Goal: Find contact information: Find contact information

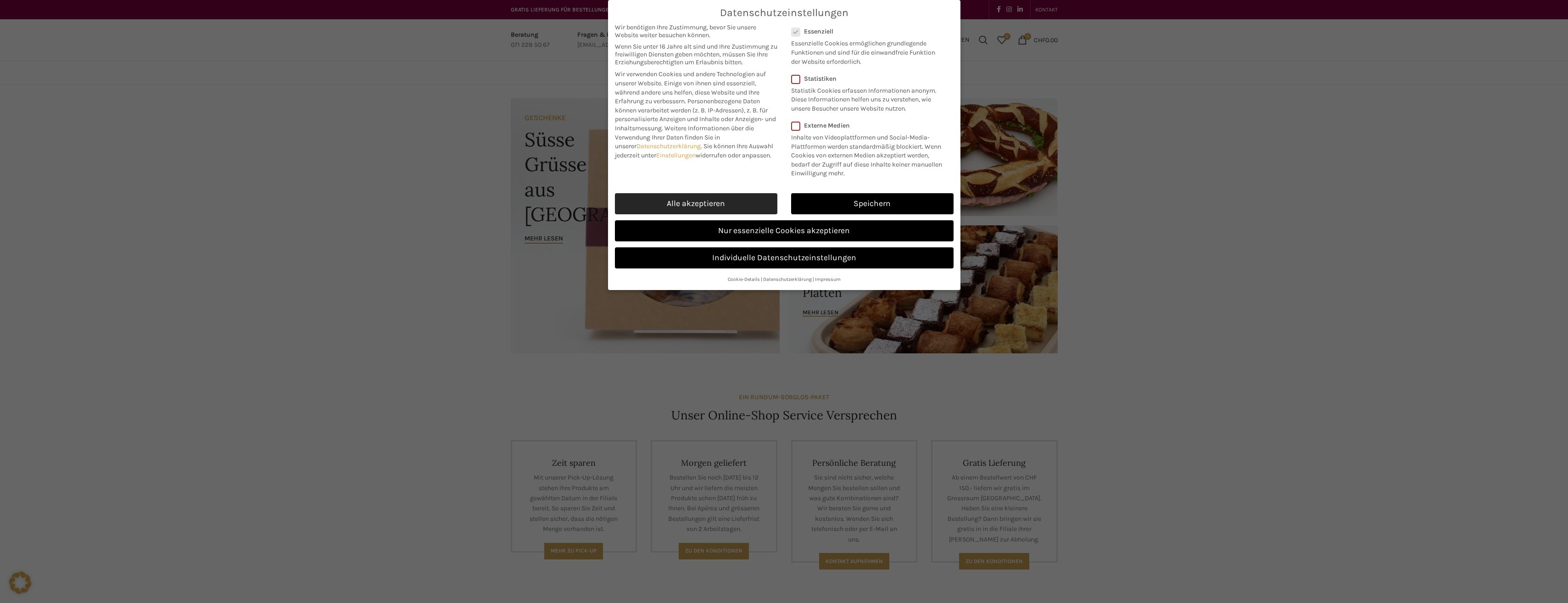
click at [743, 197] on link "Alle akzeptieren" at bounding box center [696, 204] width 163 height 21
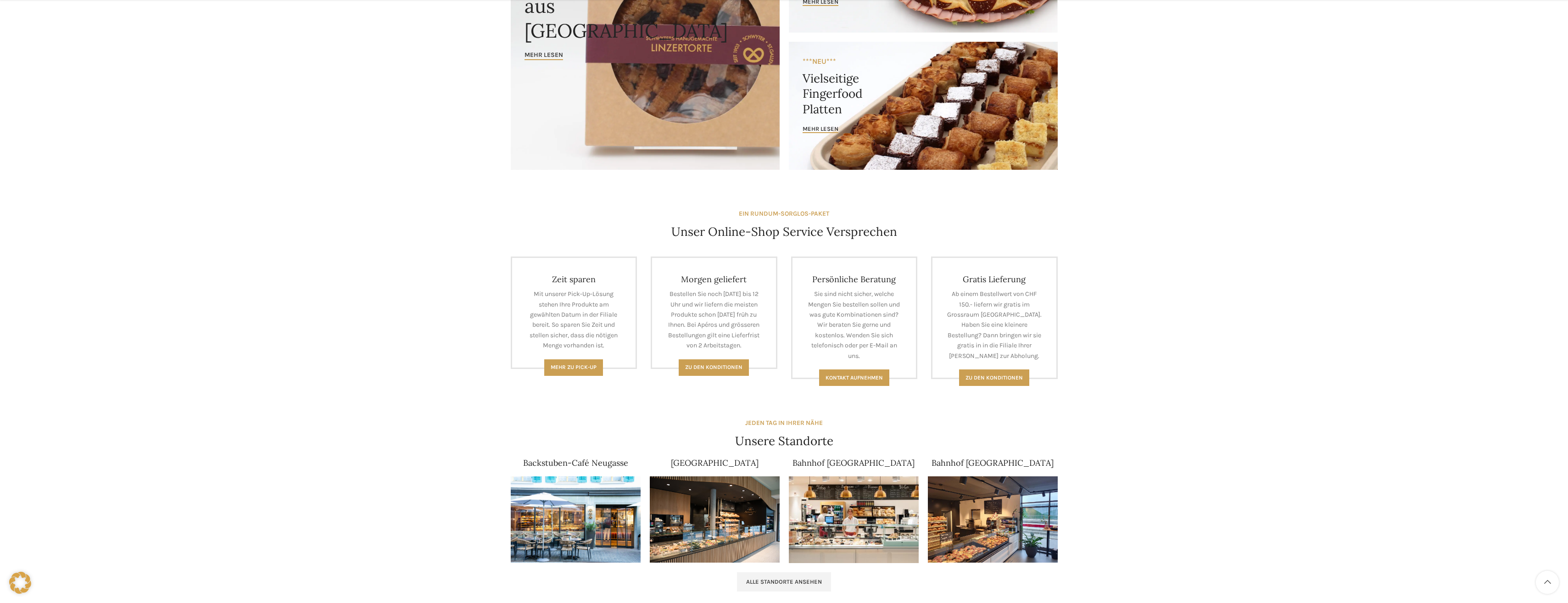
scroll to position [275, 0]
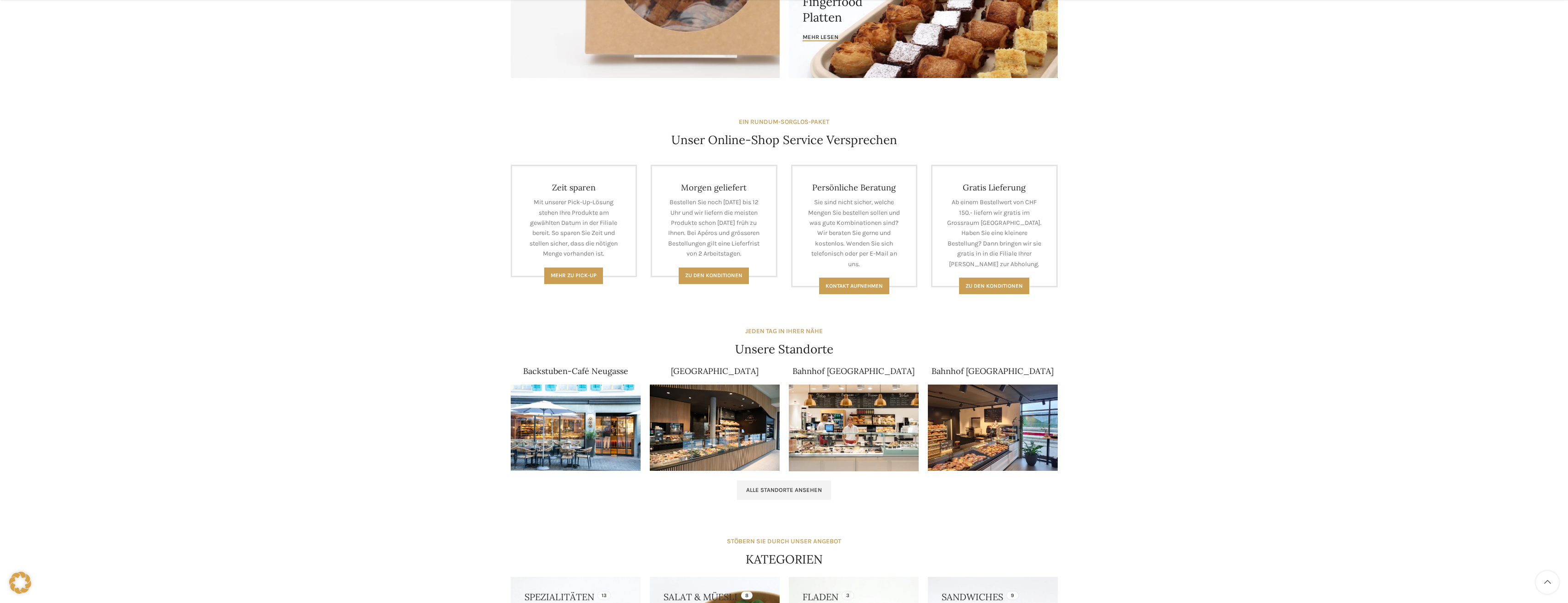
click at [554, 399] on img at bounding box center [575, 428] width 130 height 87
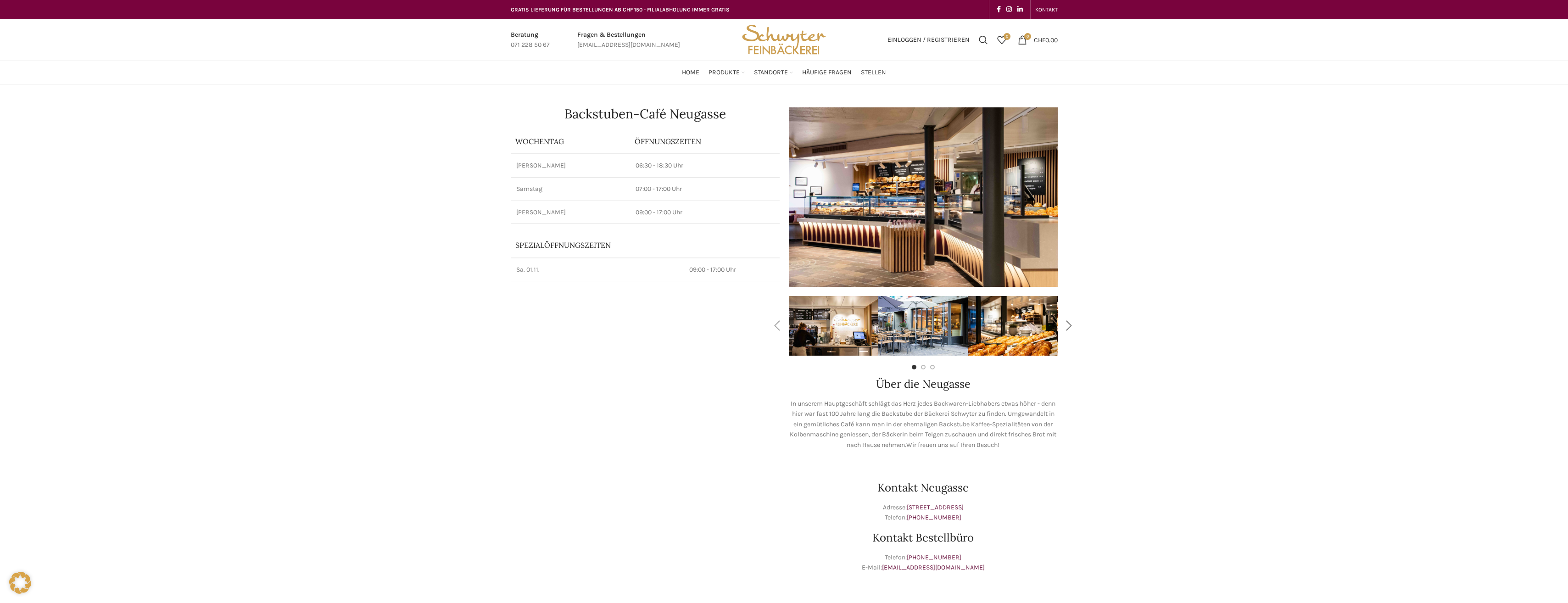
click at [1066, 329] on div "Next slide" at bounding box center [1069, 326] width 23 height 23
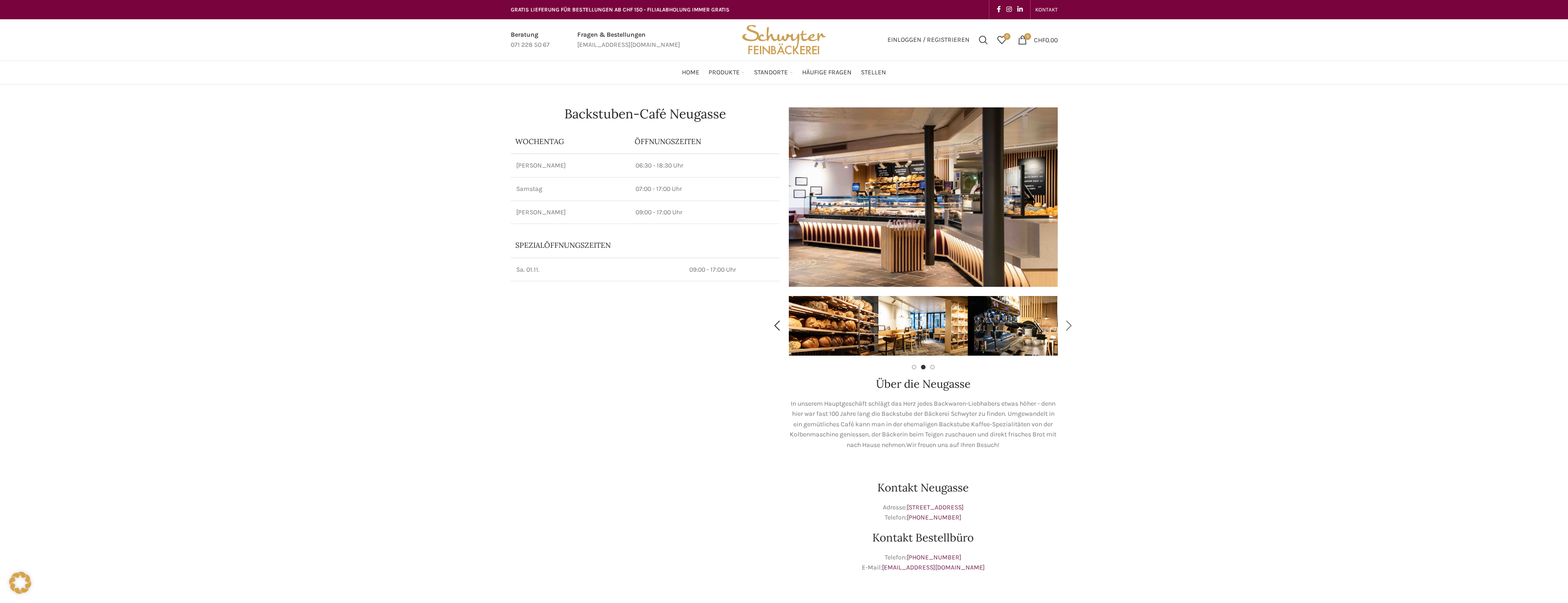
click at [1069, 325] on div "Next slide" at bounding box center [1069, 326] width 23 height 23
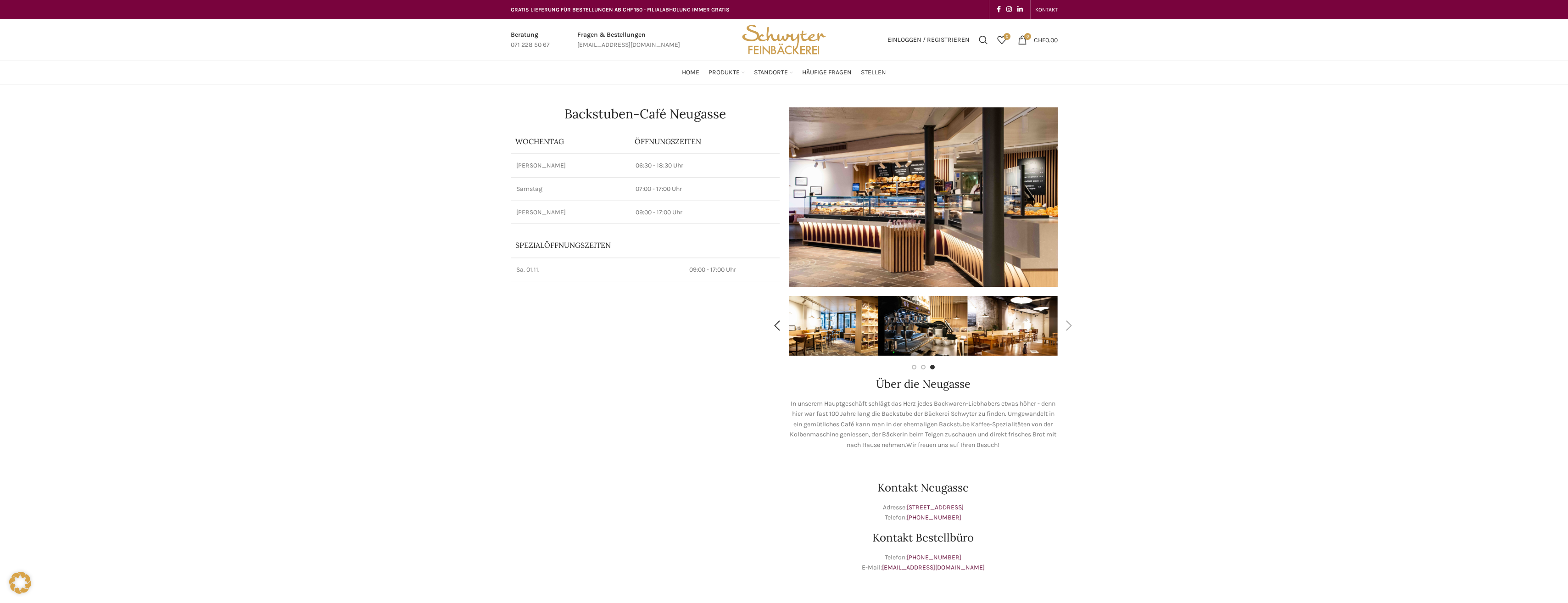
click at [1069, 324] on div "Next slide" at bounding box center [1069, 326] width 23 height 23
click at [685, 72] on span "Home" at bounding box center [690, 72] width 18 height 8
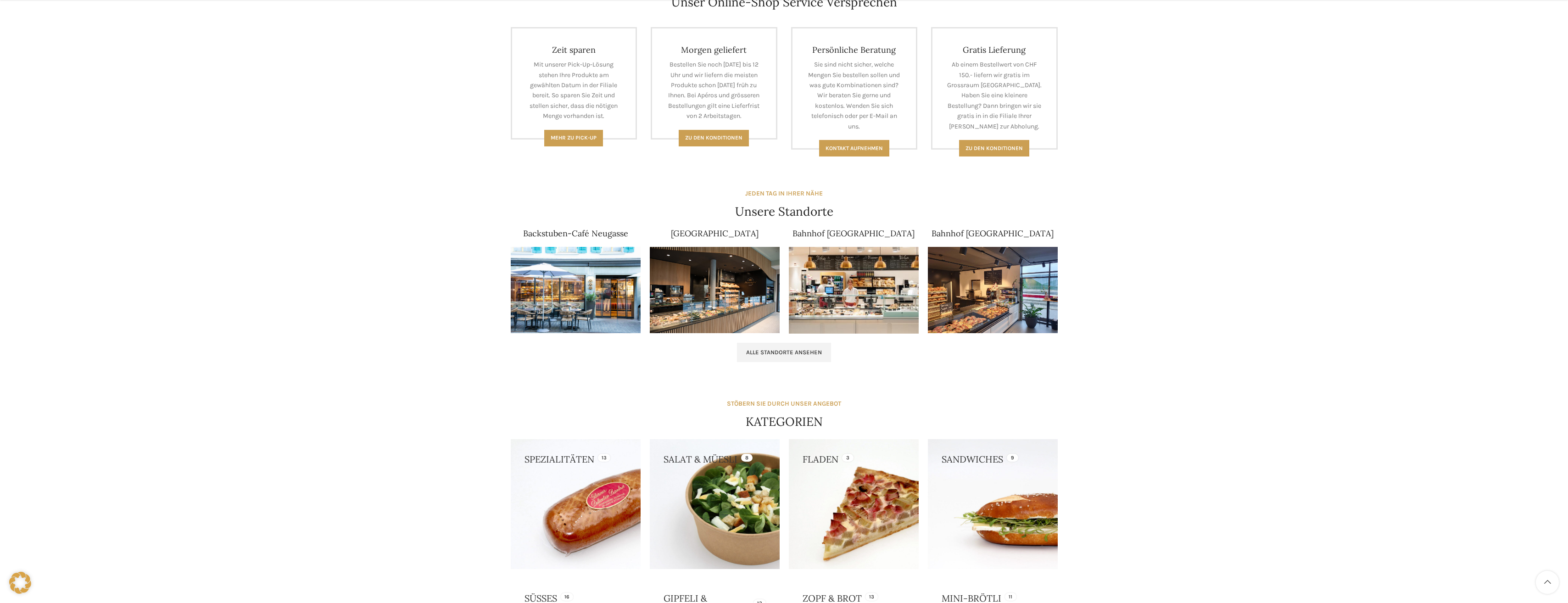
scroll to position [459, 0]
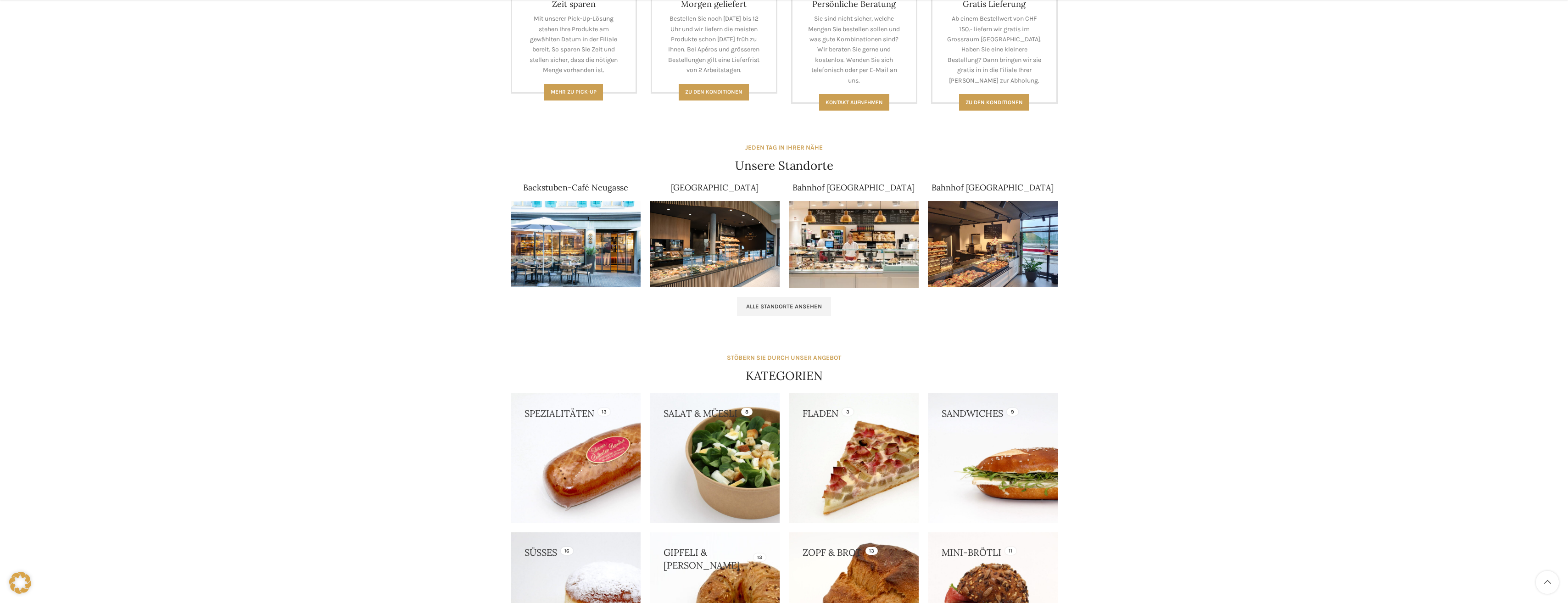
click at [547, 259] on img at bounding box center [575, 244] width 130 height 87
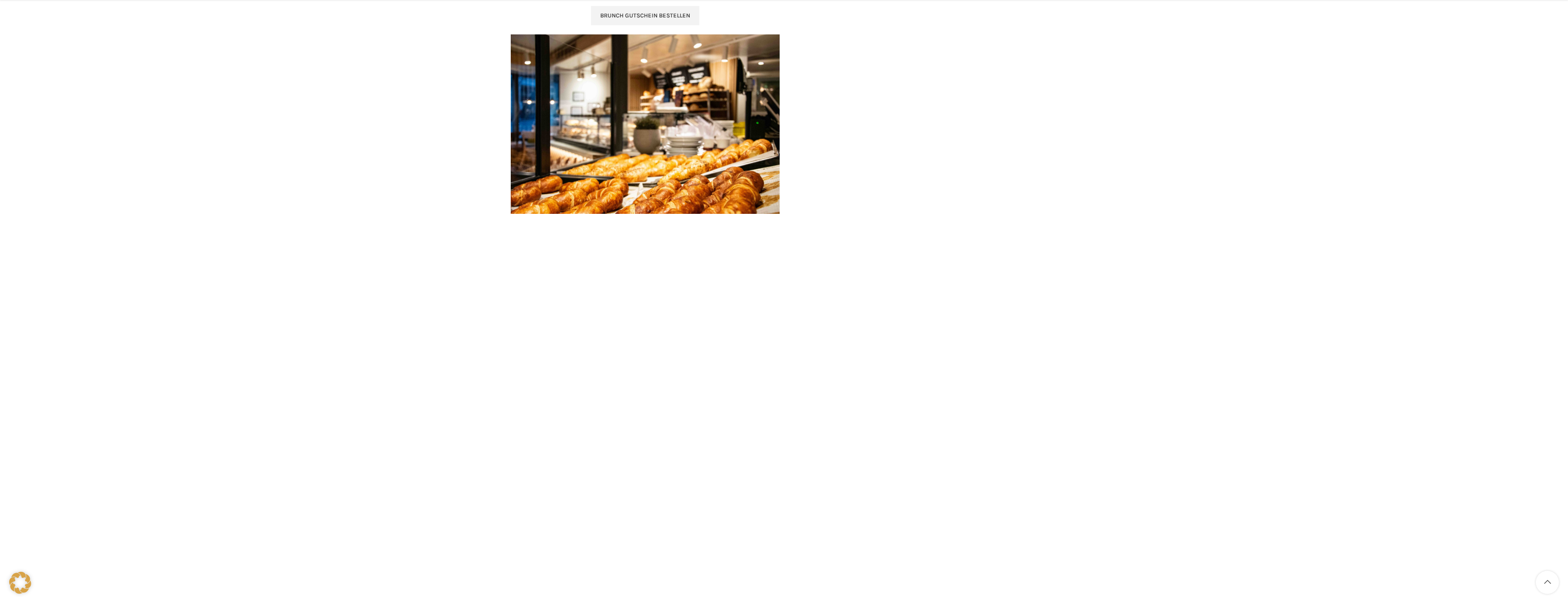
scroll to position [1672, 0]
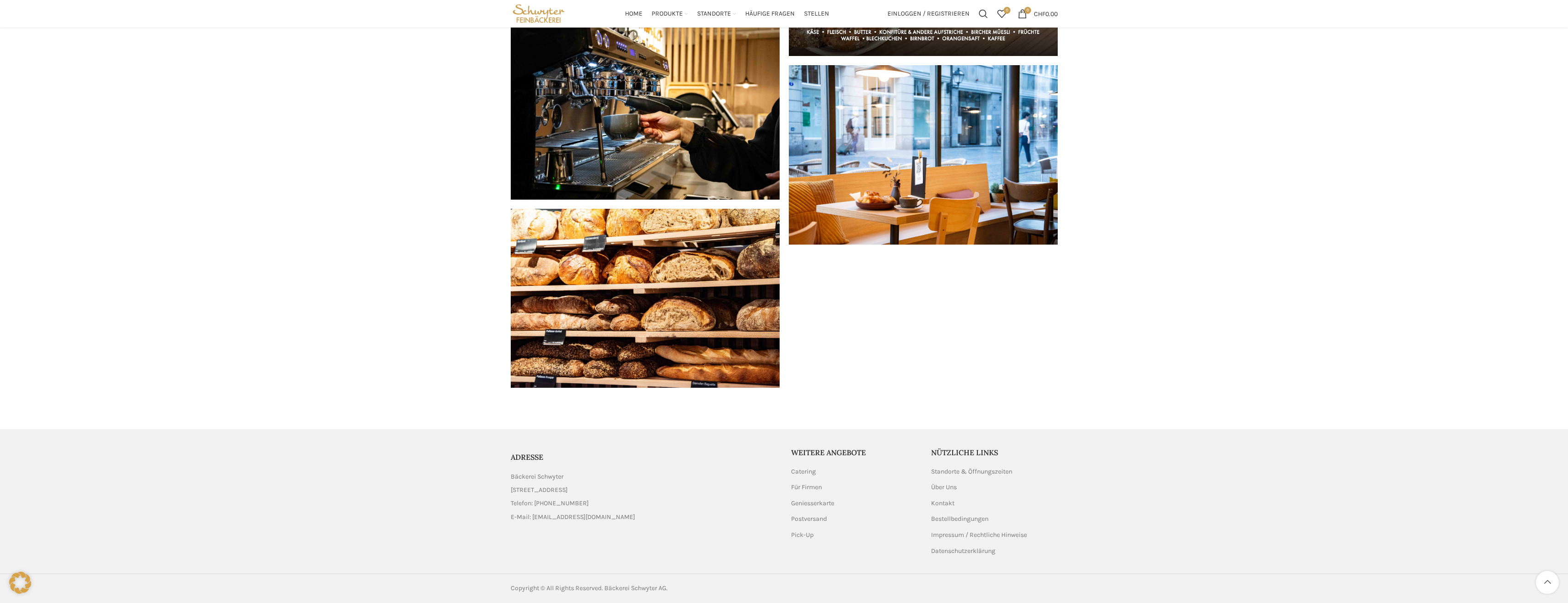
click at [952, 492] on ul "Standorte & Öffnungszeiten Über Uns Kontakt Bestellbedingungen Impressum / Rech…" at bounding box center [994, 512] width 127 height 89
click at [946, 484] on link "Über Uns" at bounding box center [944, 488] width 27 height 9
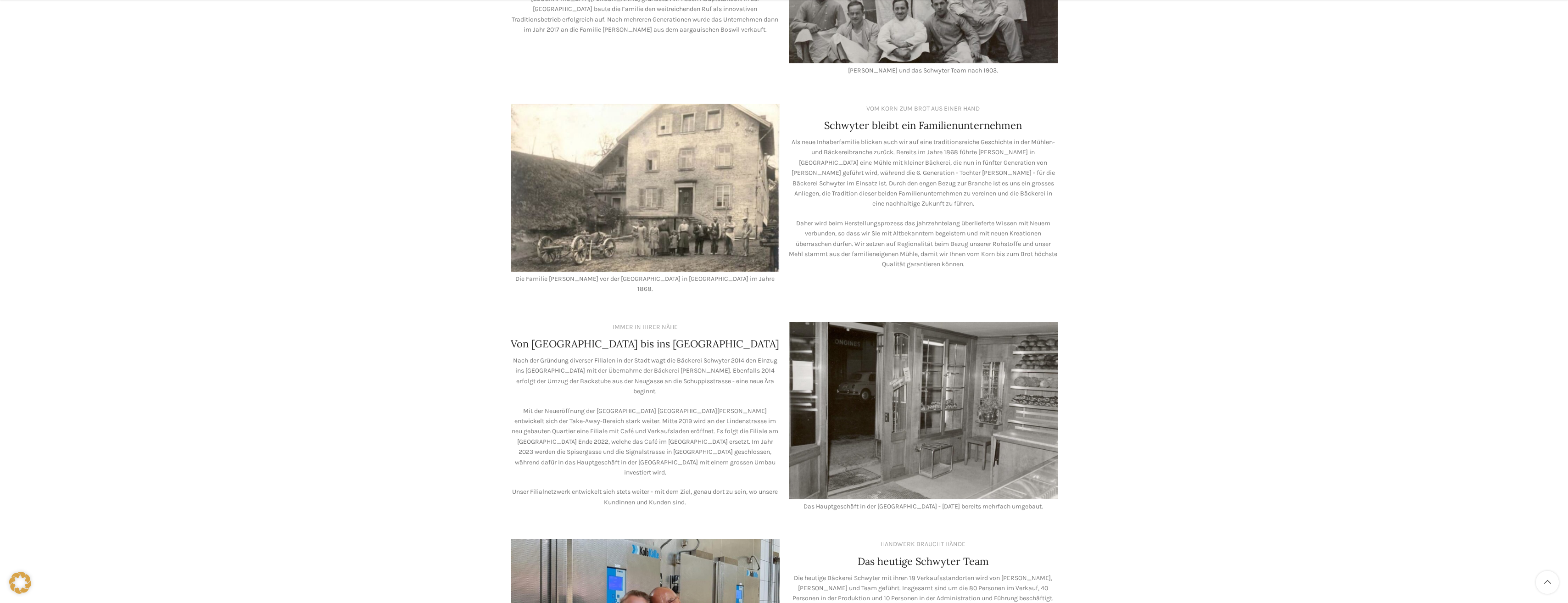
scroll to position [551, 0]
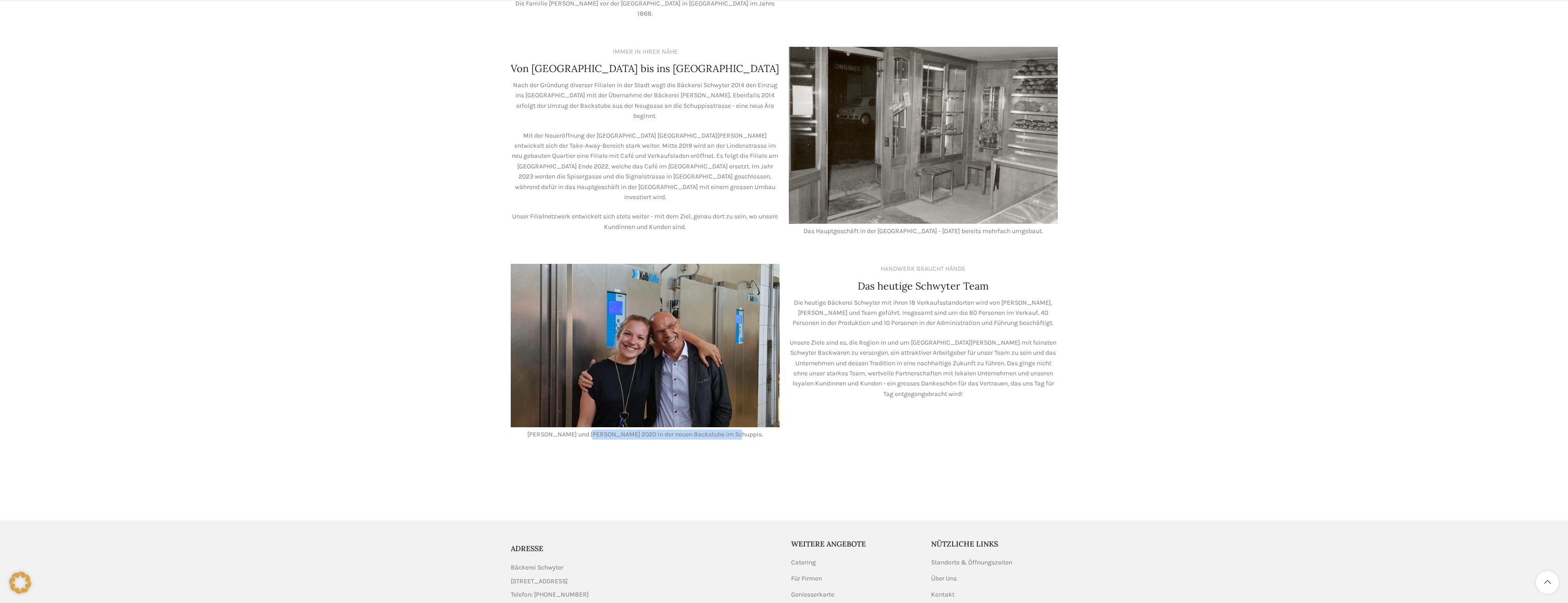
drag, startPoint x: 604, startPoint y: 421, endPoint x: 743, endPoint y: 424, distance: 139.0
click at [743, 430] on p "[PERSON_NAME] und [PERSON_NAME] 2020 in der neuen Backstube im Schuppis." at bounding box center [645, 435] width 269 height 10
drag, startPoint x: 743, startPoint y: 424, endPoint x: 806, endPoint y: 427, distance: 63.1
click at [806, 427] on div "HANDWERK BRAUCHT HÄNDE Das heutige Schwyter Team Die heutige Bäckerei Schwyter …" at bounding box center [923, 352] width 278 height 185
drag, startPoint x: 851, startPoint y: 288, endPoint x: 1028, endPoint y: 292, distance: 177.0
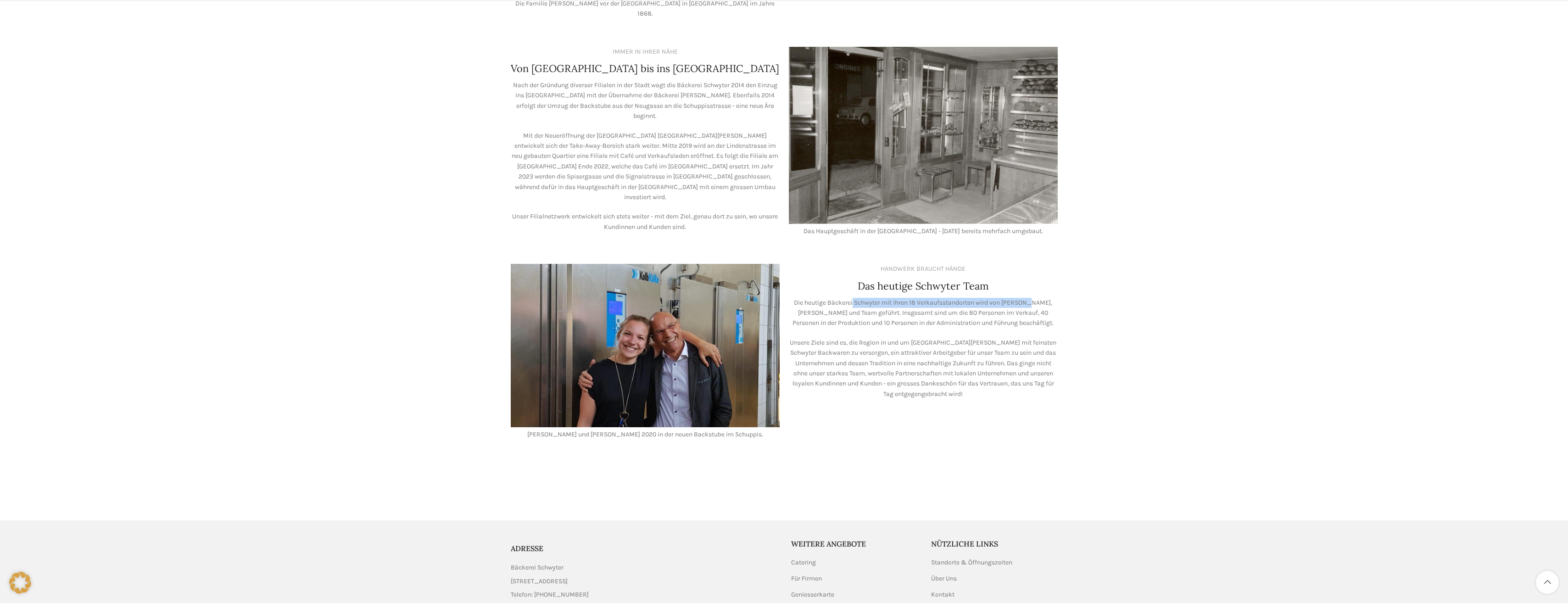
click at [1028, 298] on p "Die heutige Bäckerei Schwyter mit ihren 18 Verkaufsstandorten wird von Lea Stöc…" at bounding box center [923, 313] width 269 height 31
drag, startPoint x: 1028, startPoint y: 292, endPoint x: 784, endPoint y: 303, distance: 244.2
click at [784, 303] on div "HANDWERK BRAUCHT HÄNDE Das heutige Schwyter Team Die heutige Bäckerei Schwyter …" at bounding box center [923, 352] width 278 height 185
drag, startPoint x: 797, startPoint y: 299, endPoint x: 892, endPoint y: 312, distance: 95.9
click at [892, 312] on p "Die heutige Bäckerei Schwyter mit ihren 18 Verkaufsstandorten wird von Lea Stöc…" at bounding box center [923, 313] width 269 height 31
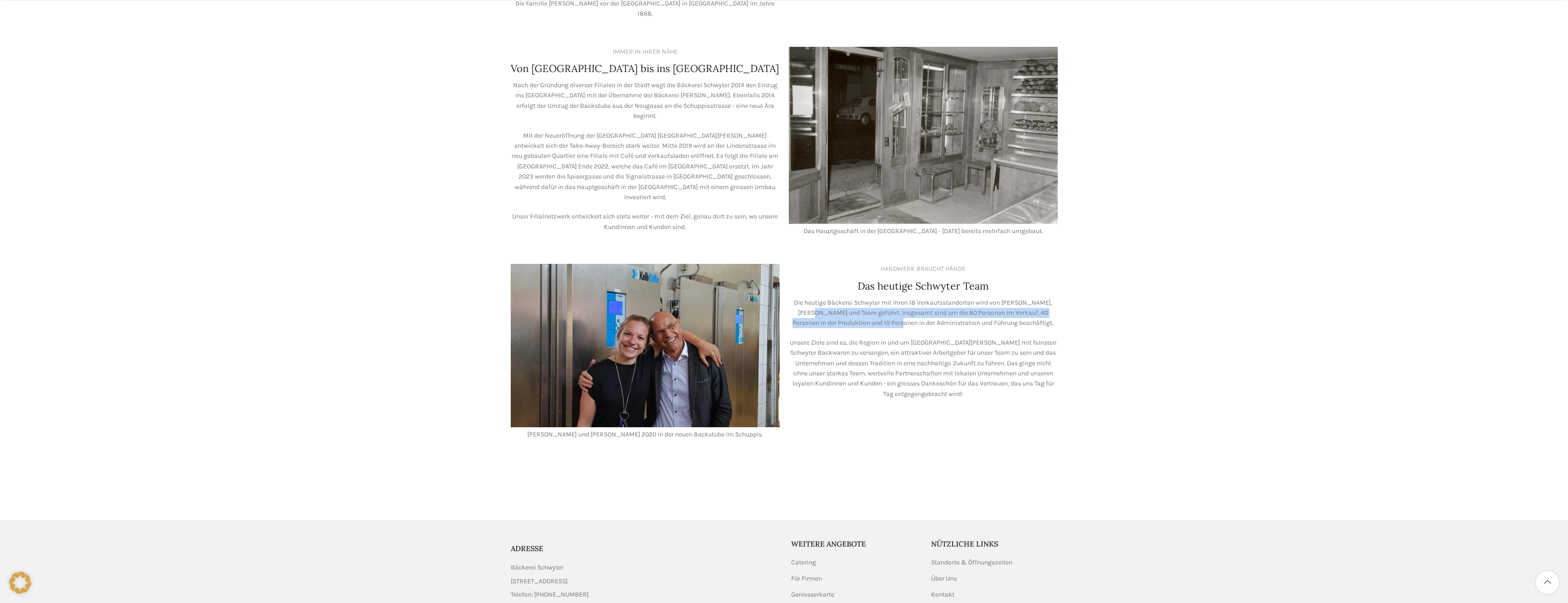
drag, startPoint x: 892, startPoint y: 312, endPoint x: 879, endPoint y: 309, distance: 13.3
click at [879, 309] on p "Die heutige Bäckerei Schwyter mit ihren 18 Verkaufsstandorten wird von Lea Stöc…" at bounding box center [923, 313] width 269 height 31
click at [829, 338] on p "Unsere Ziele sind es, die Region in und um St. Gallen mit feinsten Schwyter Bac…" at bounding box center [923, 369] width 269 height 61
drag, startPoint x: 845, startPoint y: 313, endPoint x: 938, endPoint y: 309, distance: 93.1
click at [938, 309] on p "Die heutige Bäckerei Schwyter mit ihren 18 Verkaufsstandorten wird von Lea Stöc…" at bounding box center [923, 313] width 269 height 31
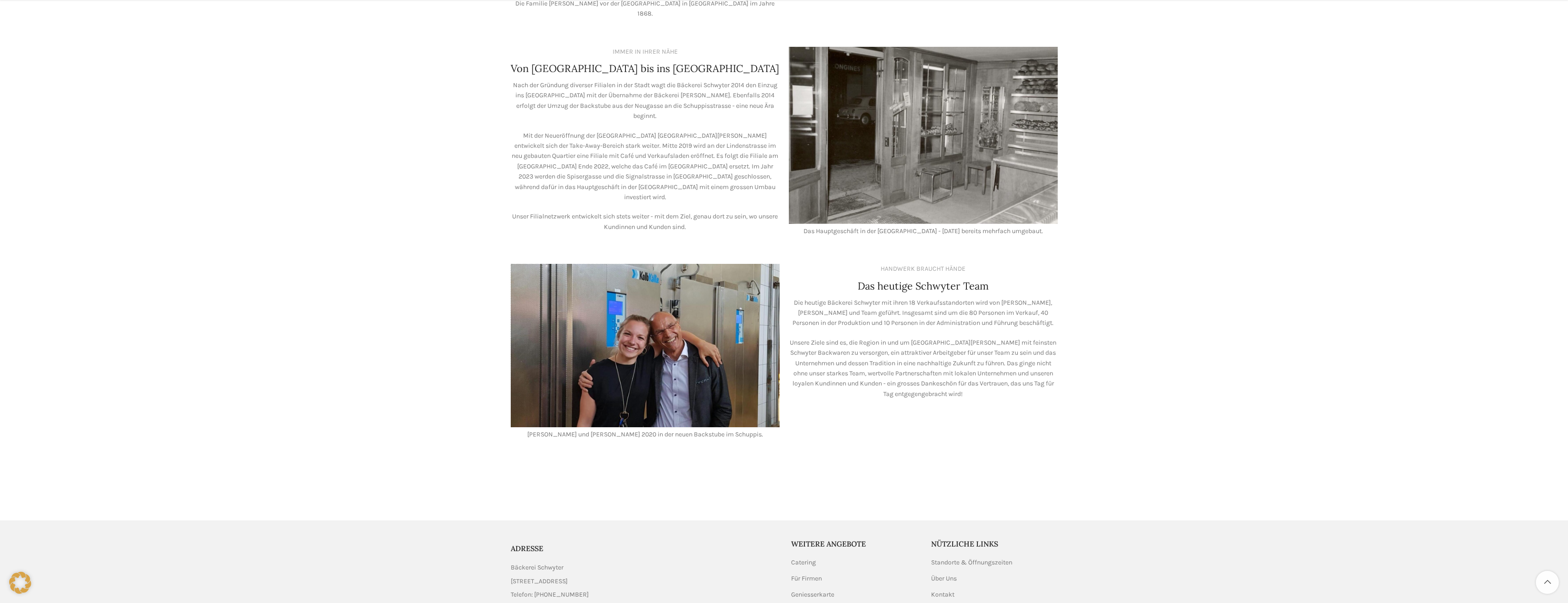
drag, startPoint x: 938, startPoint y: 309, endPoint x: 935, endPoint y: 342, distance: 33.1
click at [951, 348] on p "Unsere Ziele sind es, die Region in und um St. Gallen mit feinsten Schwyter Bac…" at bounding box center [923, 369] width 269 height 61
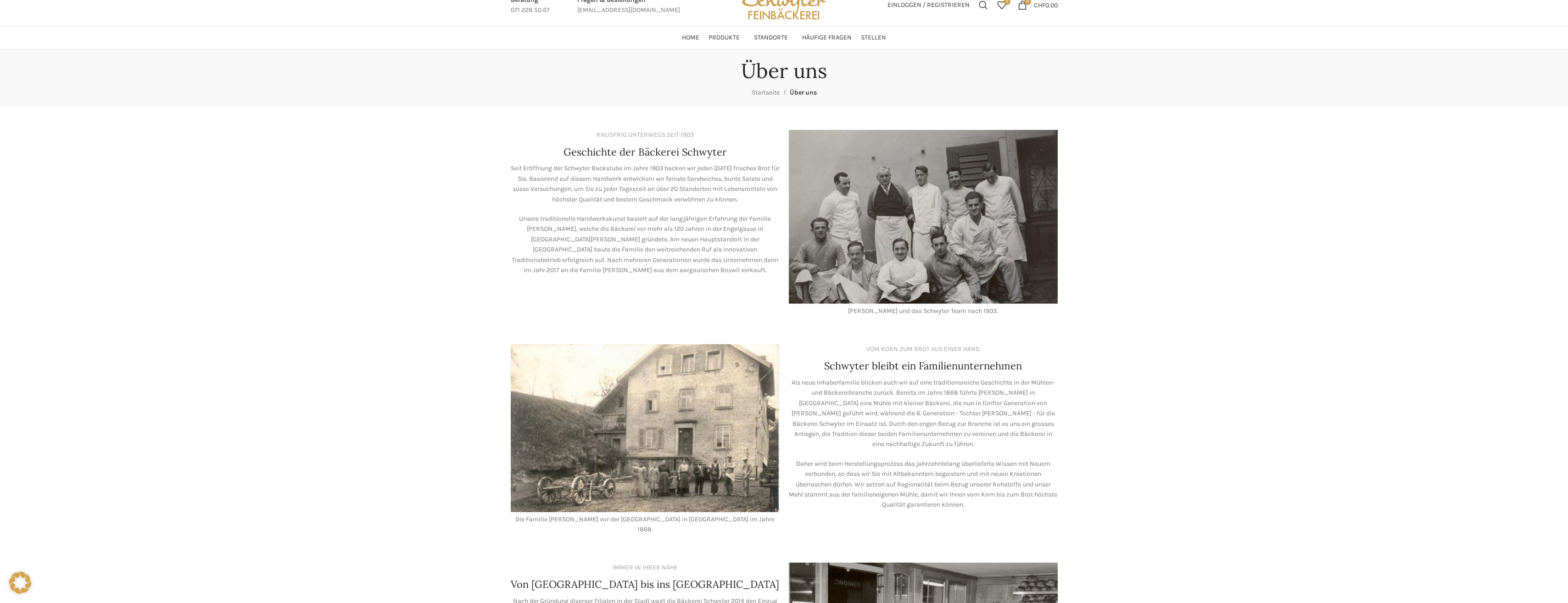
scroll to position [0, 0]
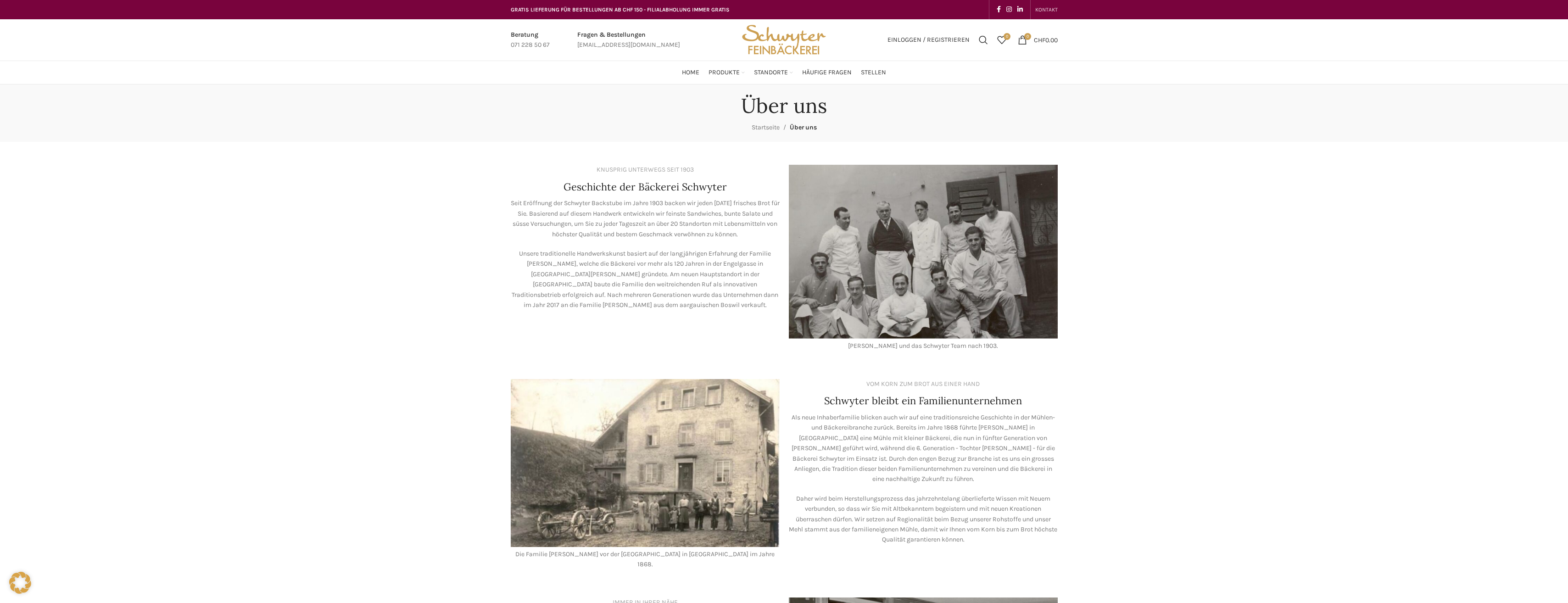
click at [1042, 14] on link "KONTAKT" at bounding box center [1046, 10] width 23 height 18
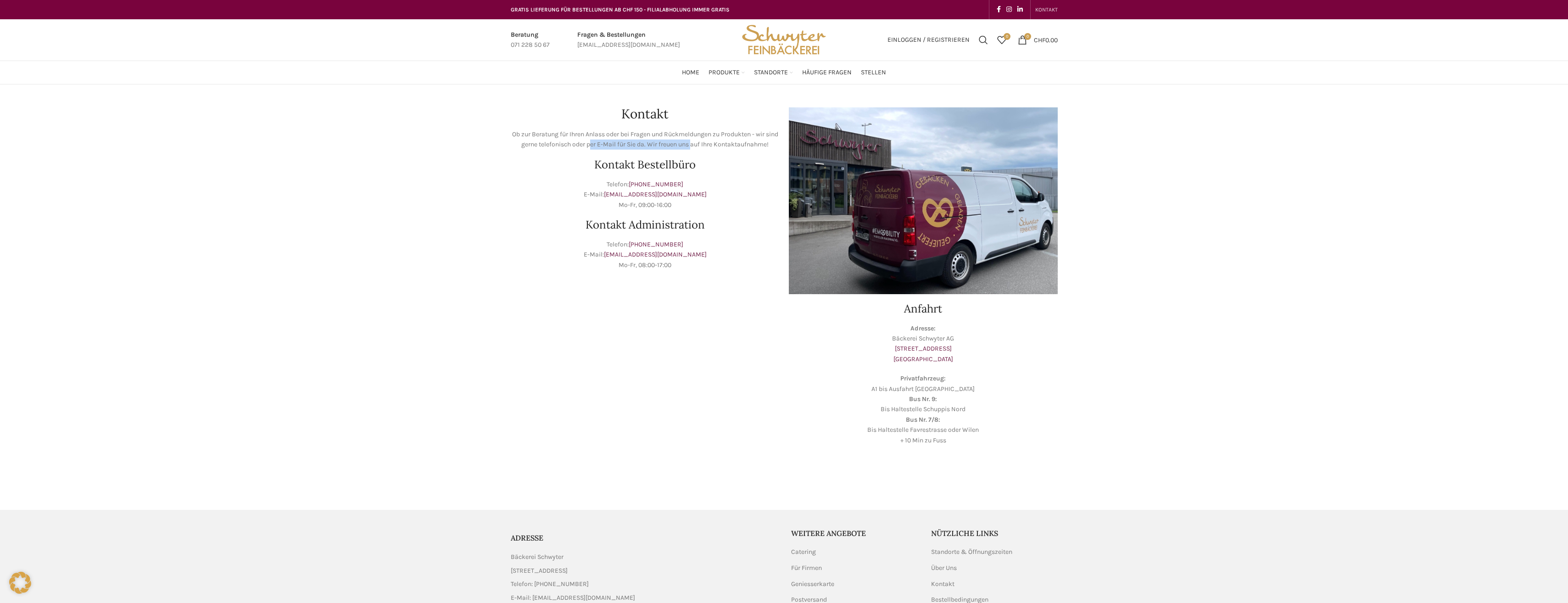
drag, startPoint x: 595, startPoint y: 145, endPoint x: 698, endPoint y: 154, distance: 103.4
click at [698, 154] on div "Kontakt Ob zur Beratung für Ihren Anlass oder bei Fragen und Rückmeldungen zu P…" at bounding box center [644, 201] width 278 height 196
drag, startPoint x: 698, startPoint y: 154, endPoint x: 724, endPoint y: 219, distance: 70.0
click at [724, 219] on h2 "Kontakt Administration" at bounding box center [645, 225] width 269 height 11
click at [439, 188] on div "Kontakt Ob zur Beratung für Ihren Anlass oder bei Fragen und Rückmeldungen zu P…" at bounding box center [784, 288] width 1568 height 407
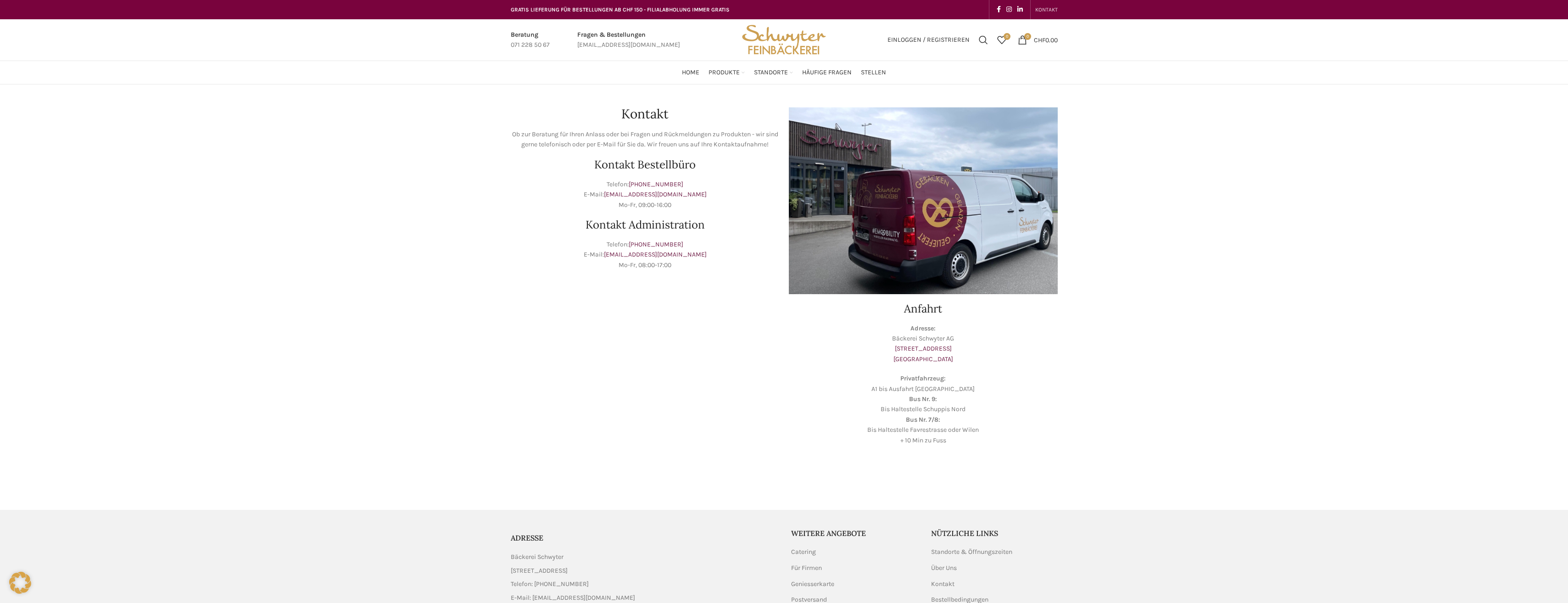
click at [499, 267] on div "Kontakt Ob zur Beratung für Ihren Anlass oder bei Fragen und Rückmeldungen zu P…" at bounding box center [784, 288] width 1568 height 407
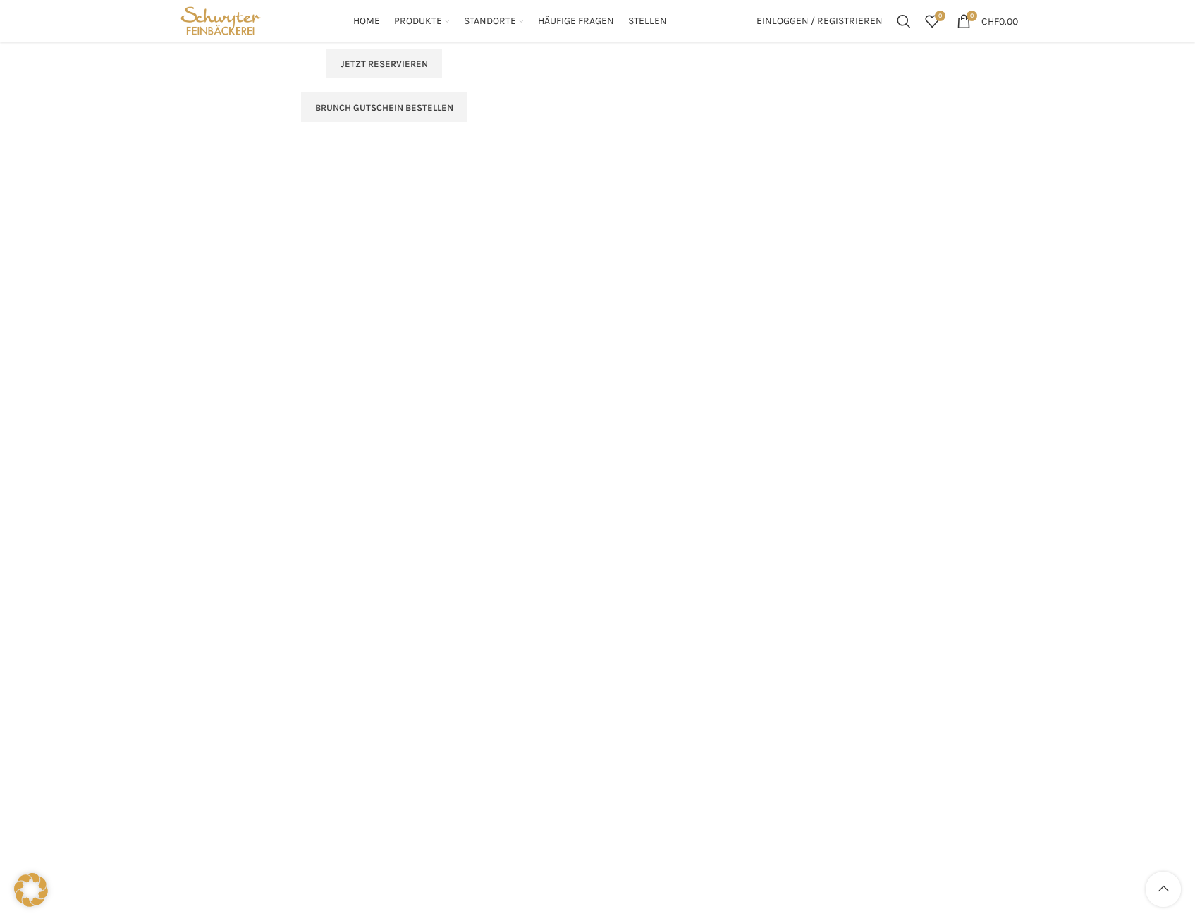
scroll to position [2144, 0]
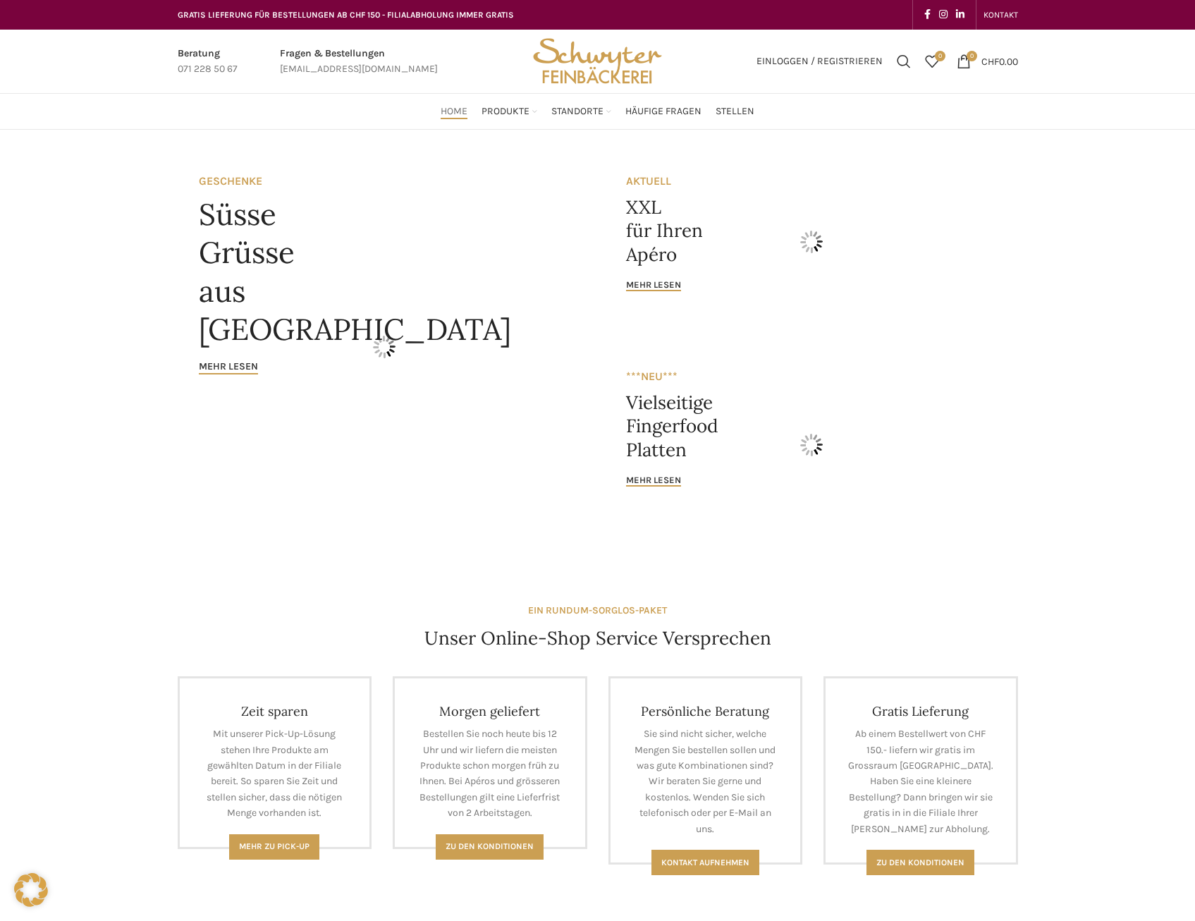
scroll to position [705, 0]
